Goal: Find contact information: Obtain details needed to contact an individual or organization

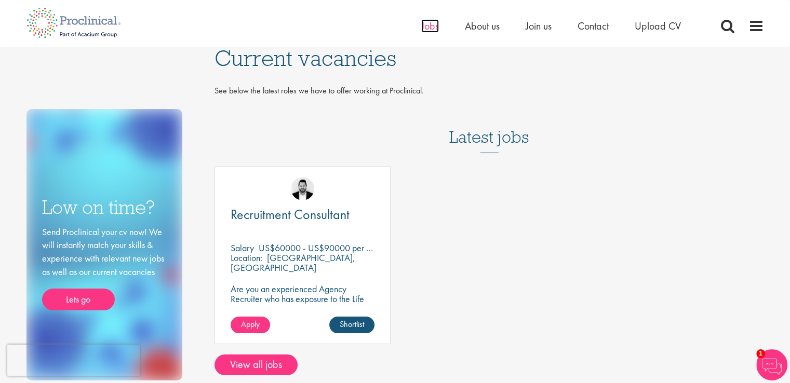
click at [428, 29] on span "Jobs" at bounding box center [430, 25] width 18 height 13
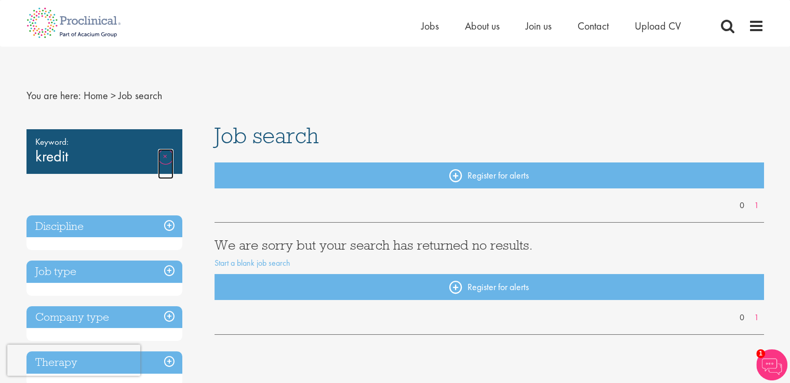
click at [161, 157] on link "Remove" at bounding box center [166, 164] width 16 height 30
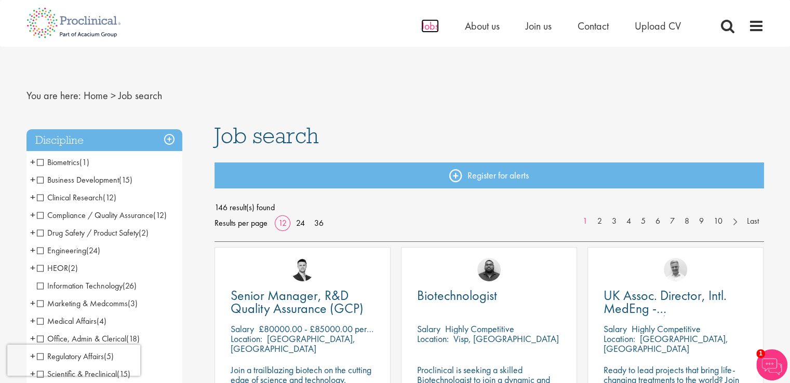
click at [425, 25] on span "Jobs" at bounding box center [430, 25] width 18 height 13
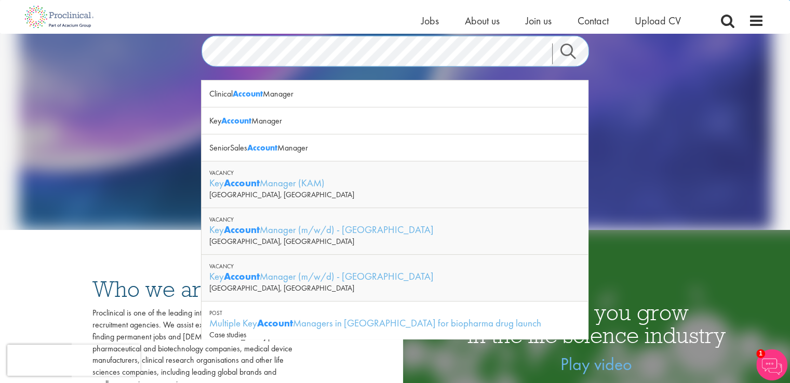
scroll to position [104, 0]
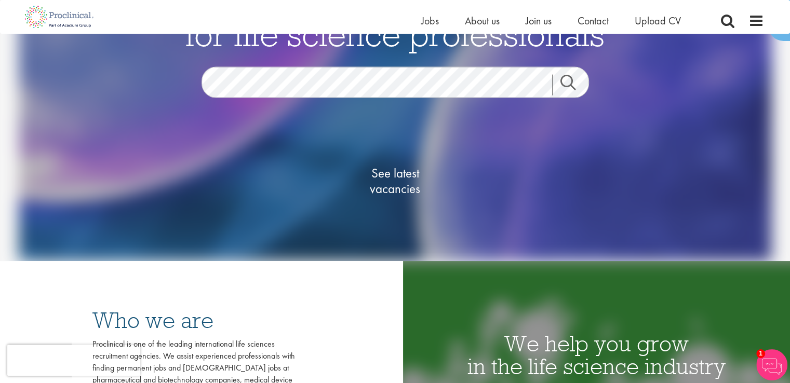
click at [578, 90] on link "Search" at bounding box center [574, 84] width 45 height 21
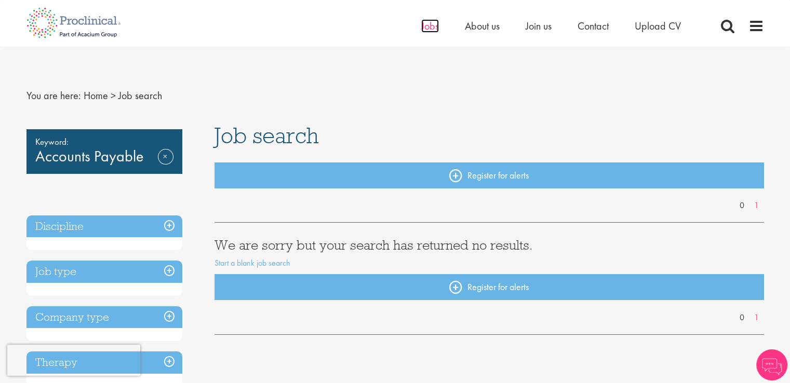
click at [435, 22] on span "Jobs" at bounding box center [430, 25] width 18 height 13
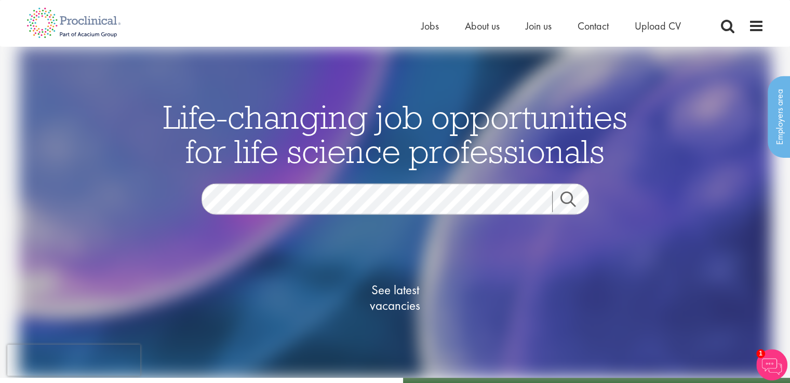
click at [565, 200] on link "Search" at bounding box center [574, 201] width 45 height 21
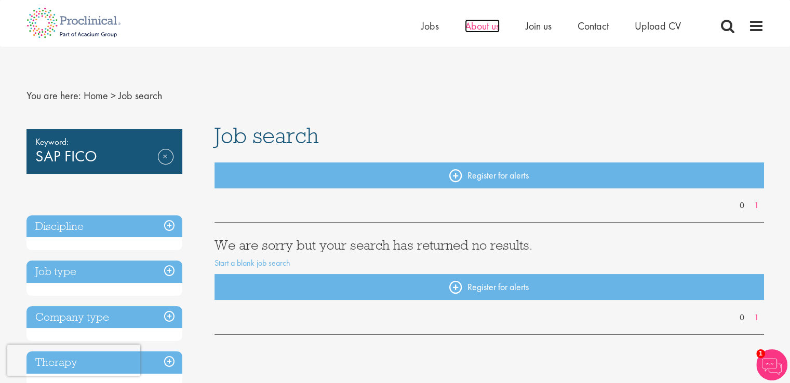
click at [480, 24] on span "About us" at bounding box center [482, 25] width 35 height 13
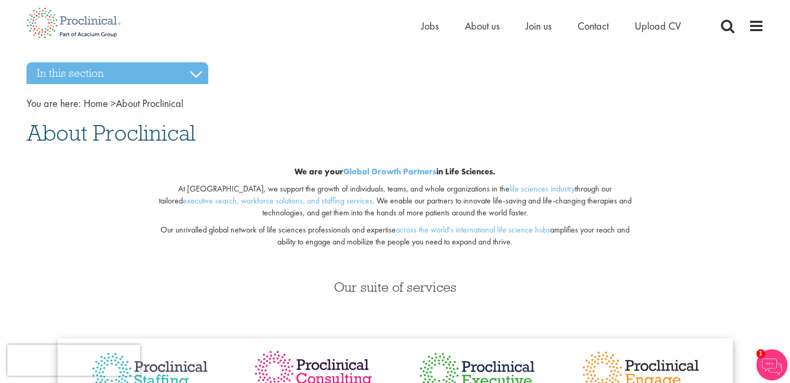
click at [151, 133] on span "About Proclinical" at bounding box center [110, 133] width 169 height 28
copy span "Proclinical"
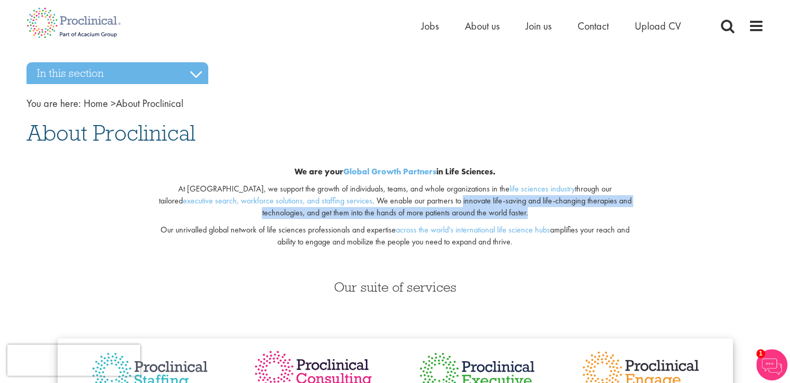
drag, startPoint x: 377, startPoint y: 201, endPoint x: 564, endPoint y: 210, distance: 187.6
click at [564, 210] on p "At Proclinical, we support the growth of individuals, teams, and whole organiza…" at bounding box center [395, 201] width 486 height 36
copy p "innovate life-saving and life-changing therapies and technologies, and get them…"
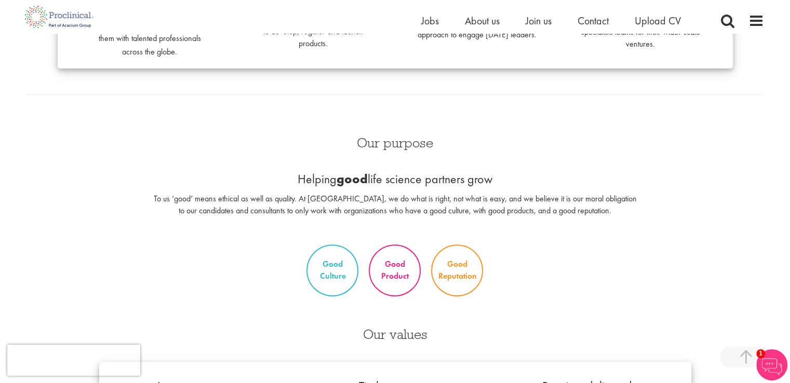
scroll to position [415, 0]
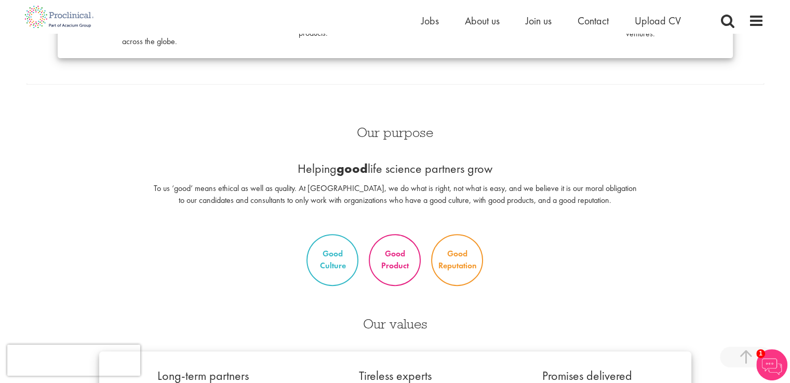
click at [165, 191] on p "To us ‘good’ means ethical as well as quality. At Proclinical, we do what is ri…" at bounding box center [395, 195] width 486 height 24
drag, startPoint x: 173, startPoint y: 189, endPoint x: 311, endPoint y: 187, distance: 138.1
click at [311, 187] on p "To us ‘good’ means ethical as well as quality. At Proclinical, we do what is ri…" at bounding box center [395, 195] width 486 height 24
copy p "us ‘good’ means ethical as well as quality."
drag, startPoint x: 368, startPoint y: 189, endPoint x: 471, endPoint y: 181, distance: 104.2
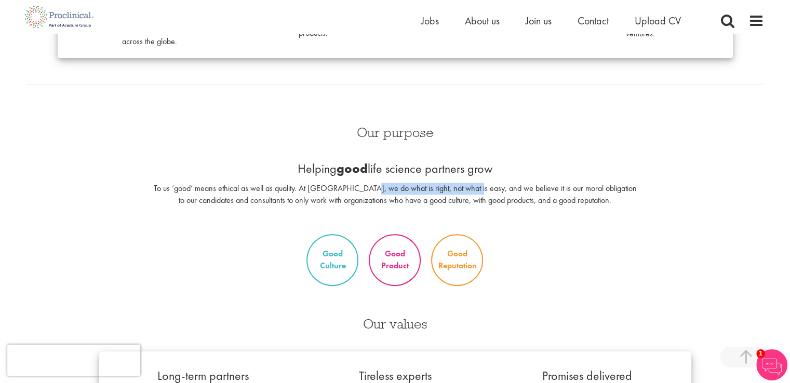
click at [471, 181] on div "Our purpose Helping good life science partners grow To us ‘good’ means ethical …" at bounding box center [395, 172] width 502 height 114
copy p "do what is right, not what is easy"
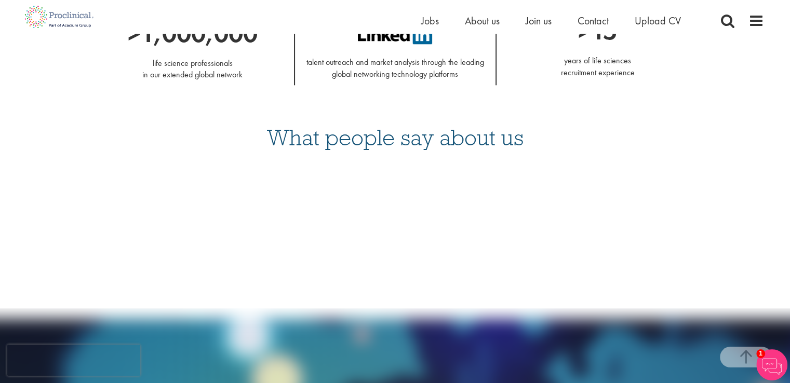
scroll to position [1038, 0]
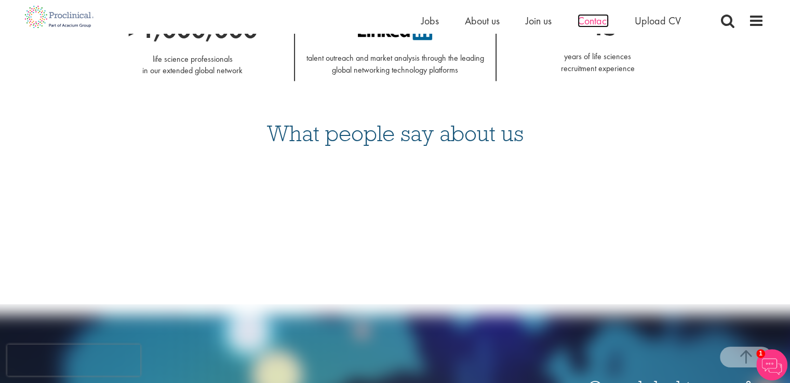
click at [588, 15] on span "Contact" at bounding box center [592, 20] width 31 height 13
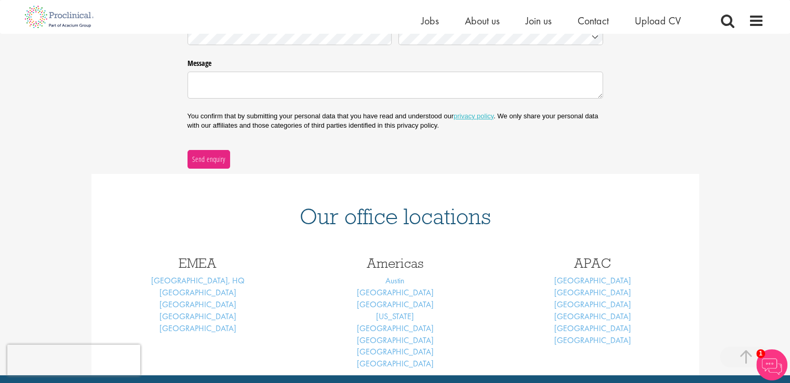
scroll to position [311, 0]
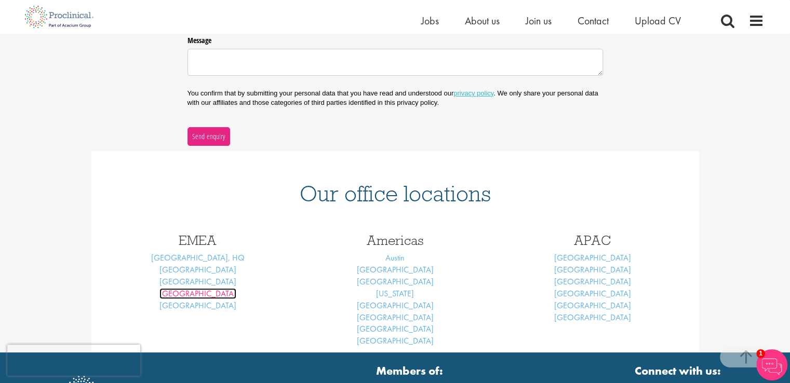
click at [202, 292] on link "[GEOGRAPHIC_DATA]" at bounding box center [197, 293] width 77 height 11
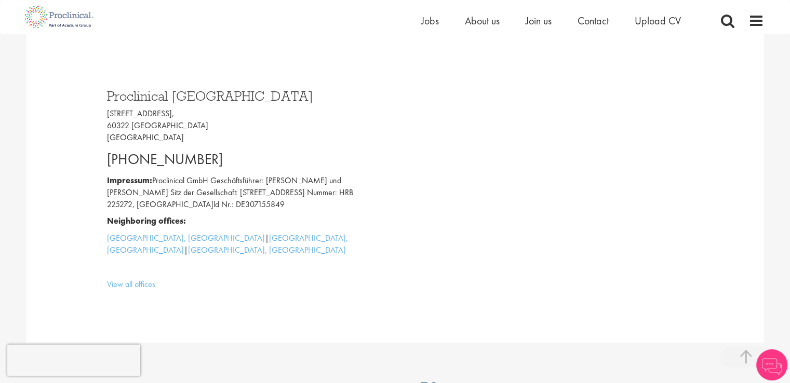
scroll to position [311, 0]
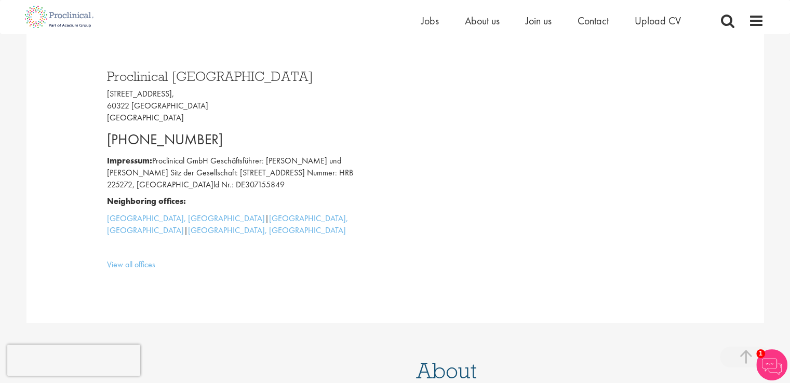
click at [186, 111] on p "[STREET_ADDRESS]" at bounding box center [247, 106] width 280 height 36
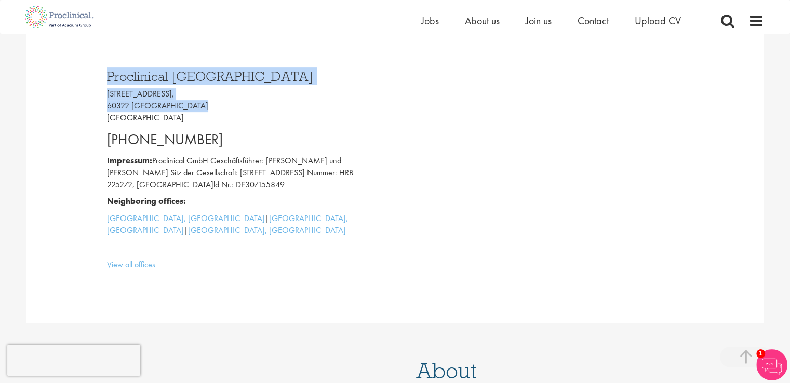
drag, startPoint x: 193, startPoint y: 107, endPoint x: 105, endPoint y: 76, distance: 93.6
click at [105, 76] on div "Proclinical [GEOGRAPHIC_DATA] [STREET_ADDRESS] [PHONE_NUMBER] Impressum: Procli…" at bounding box center [247, 167] width 296 height 217
copy div "Proclinical [GEOGRAPHIC_DATA] [STREET_ADDRESS]"
click at [151, 70] on h3 "Proclinical [GEOGRAPHIC_DATA]" at bounding box center [247, 76] width 280 height 13
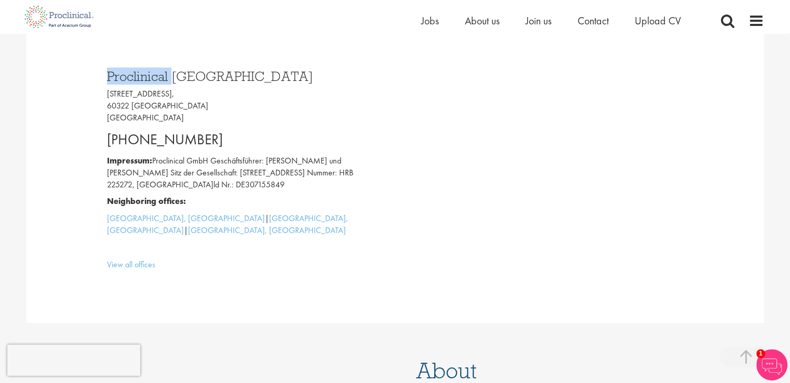
click at [151, 70] on h3 "Proclinical [GEOGRAPHIC_DATA]" at bounding box center [247, 76] width 280 height 13
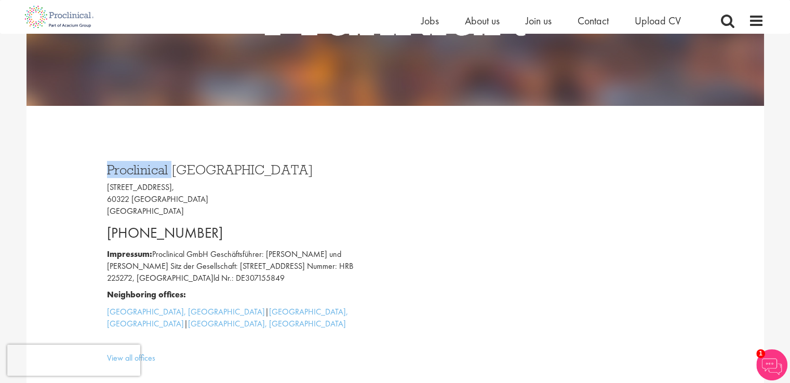
scroll to position [104, 0]
